Goal: Information Seeking & Learning: Learn about a topic

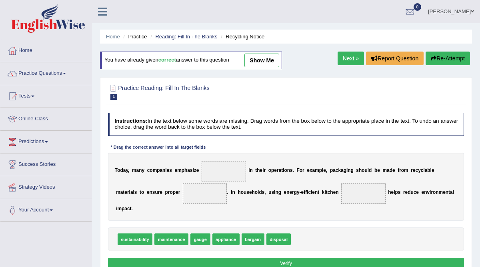
click at [66, 73] on span at bounding box center [64, 74] width 3 height 2
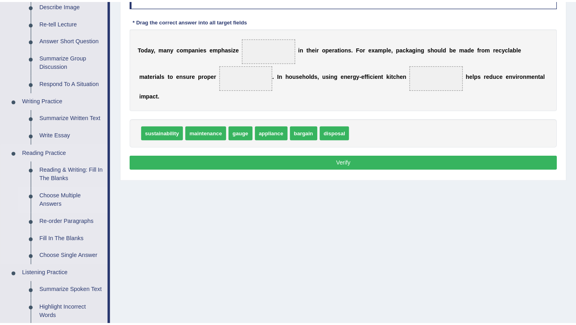
scroll to position [127, 0]
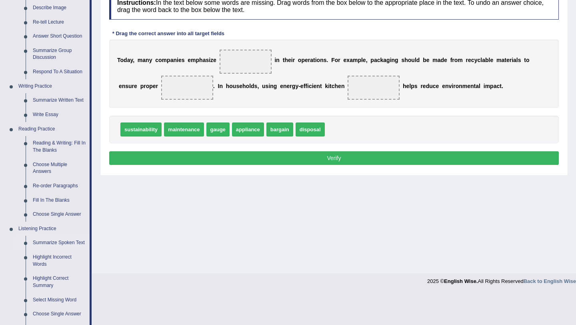
click at [62, 241] on link "Summarize Spoken Text" at bounding box center [59, 243] width 60 height 14
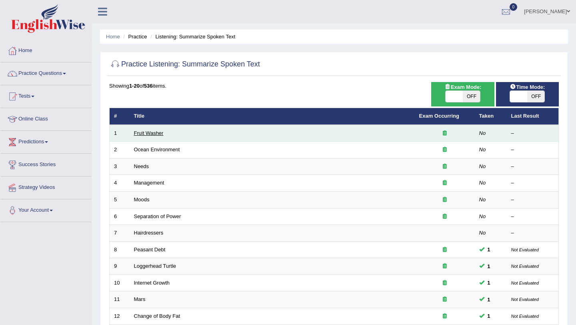
click at [161, 133] on link "Fruit Washer" at bounding box center [149, 133] width 30 height 6
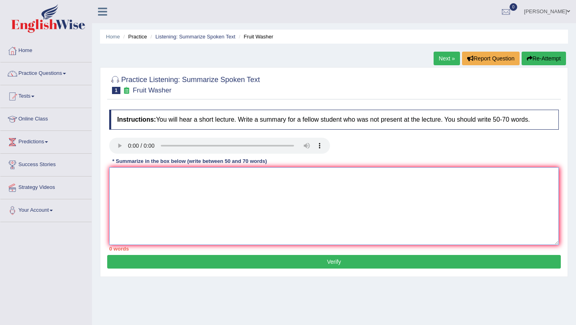
click at [161, 175] on textarea at bounding box center [334, 206] width 450 height 78
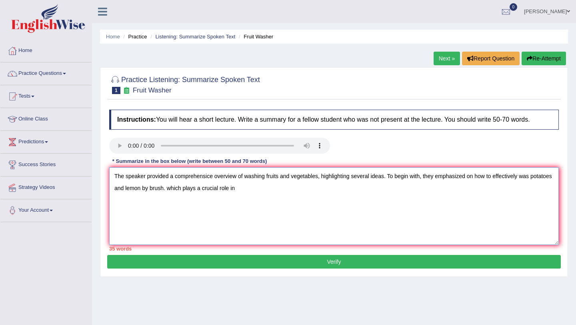
click at [534, 177] on textarea "The speaker provided a comprehensice overview of washing fruits and vegetables,…" at bounding box center [334, 206] width 450 height 78
click at [521, 176] on textarea "The speaker provided a comprehensice overview of washing fruits and vegetables,…" at bounding box center [334, 206] width 450 height 78
click at [156, 191] on textarea "The speaker provided a comprehensice overview of washing fruits and vegetables,…" at bounding box center [334, 206] width 450 height 78
click at [229, 190] on textarea "The speaker provided a comprehensice overview of washing fruits and vegetables,…" at bounding box center [334, 206] width 450 height 78
click at [494, 177] on textarea "The speaker provided a comprehensice overview of washing fruits and vegetables,…" at bounding box center [334, 206] width 450 height 78
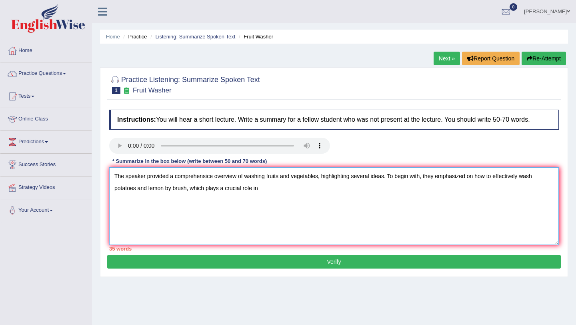
click at [262, 189] on textarea "The speaker provided a comprehensice overview of washing fruits and vegetables,…" at bounding box center [334, 206] width 450 height 78
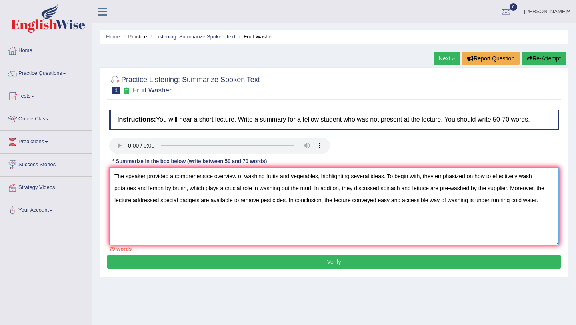
click at [387, 179] on textarea "The speaker provided a comprehensice overview of washing fruits and vegetables,…" at bounding box center [334, 206] width 450 height 78
click at [357, 178] on textarea "The speaker provided a comprehensice overview of washing fruits and vegetables.…" at bounding box center [334, 206] width 450 height 78
click at [498, 178] on textarea "The speaker provided a comprehensice overview of washing fruits and vegetables.…" at bounding box center [334, 206] width 450 height 78
click at [214, 179] on textarea "The speaker provided a comprehensice overview of washing fruits and vegetables.…" at bounding box center [334, 206] width 450 height 78
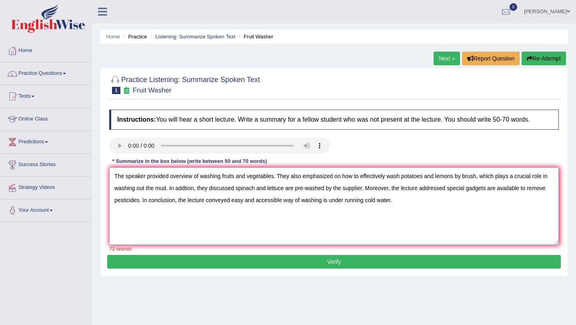
click at [197, 190] on textarea "The speaker provided overview of washing fruits and vegetables. They also empha…" at bounding box center [334, 206] width 450 height 78
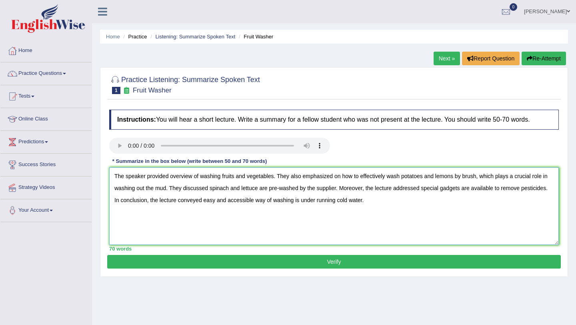
click at [210, 190] on textarea "The speaker provided overview of washing fruits and vegetables. They also empha…" at bounding box center [334, 206] width 450 height 78
type textarea "The speaker provided overview of washing fruits and vegetables. They also empha…"
click at [303, 266] on button "Verify" at bounding box center [334, 262] width 454 height 14
